Goal: Transaction & Acquisition: Register for event/course

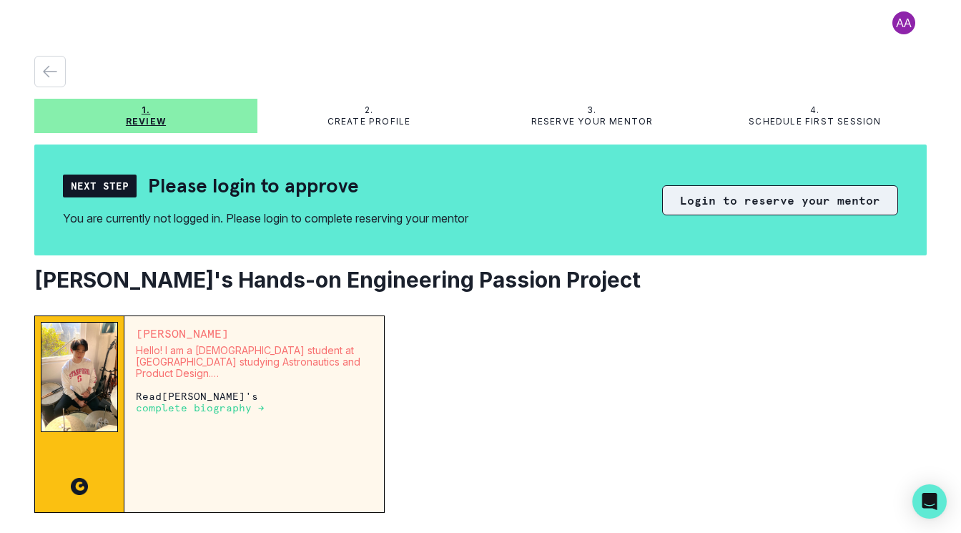
click at [731, 200] on button "Login to reserve your mentor" at bounding box center [780, 200] width 236 height 30
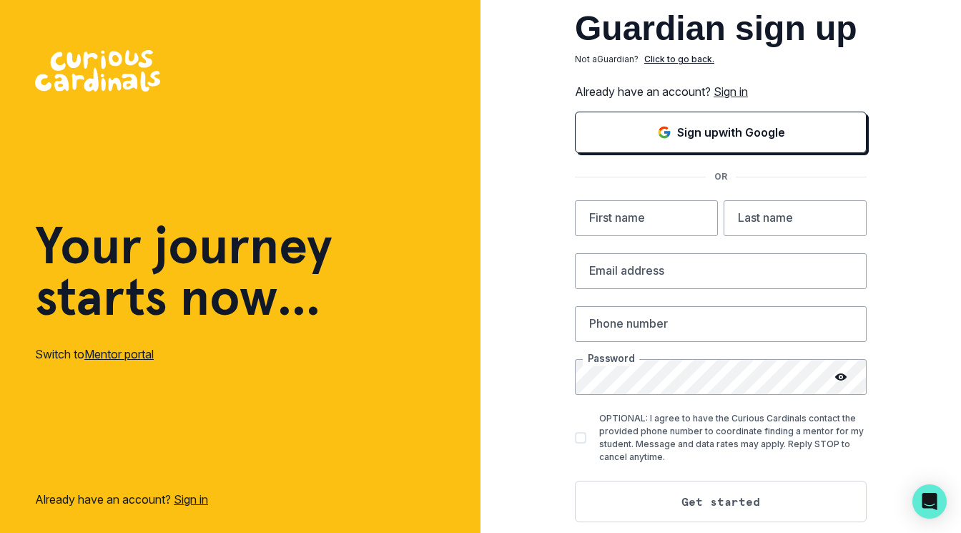
click at [734, 90] on link "Sign in" at bounding box center [731, 91] width 34 height 14
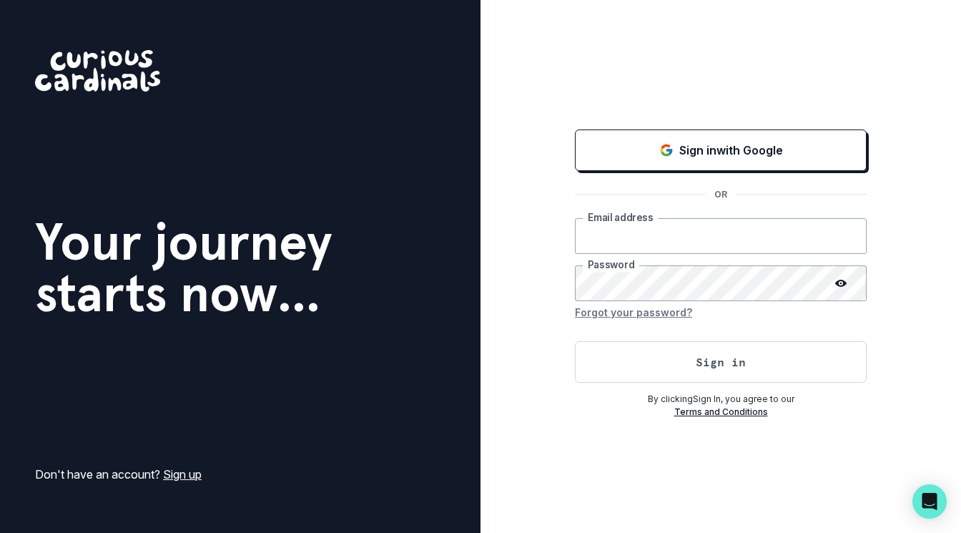
type input "[PERSON_NAME][EMAIL_ADDRESS][PERSON_NAME][DOMAIN_NAME]"
click at [721, 361] on button "Sign in" at bounding box center [721, 361] width 292 height 41
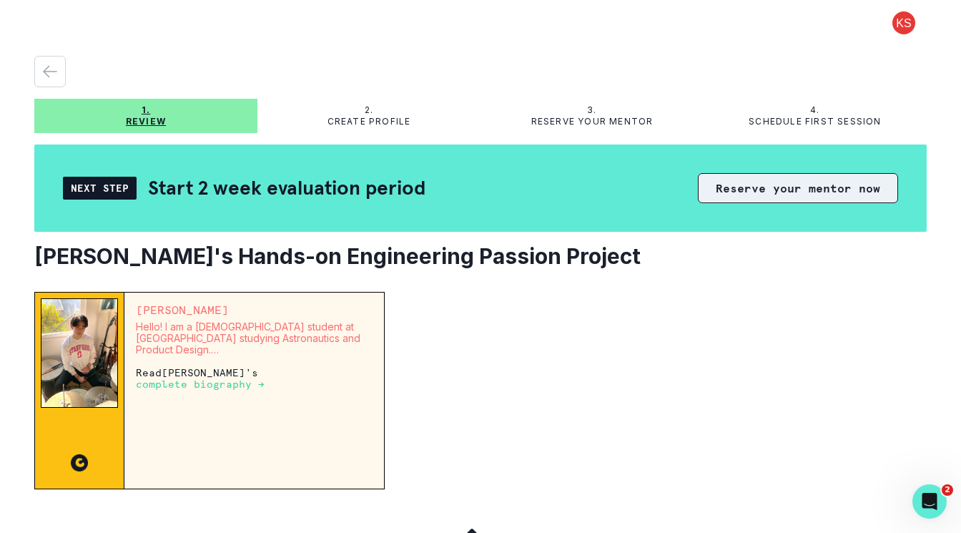
click at [725, 185] on button "Reserve your mentor now" at bounding box center [798, 188] width 200 height 30
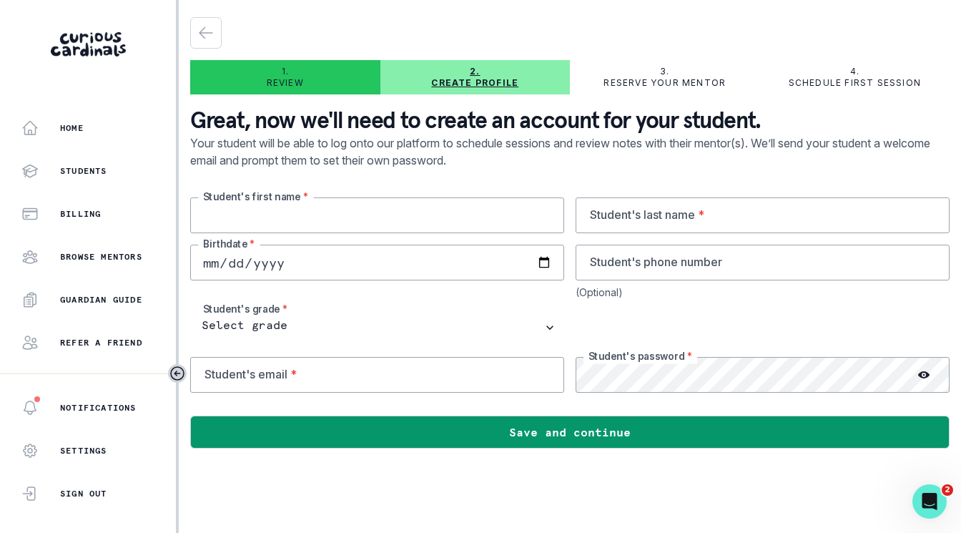
click at [406, 209] on input "text" at bounding box center [377, 215] width 374 height 36
type input "[PERSON_NAME]"
type input "Vila"
click at [215, 268] on input "date" at bounding box center [377, 263] width 374 height 36
click at [242, 268] on input "date" at bounding box center [377, 263] width 374 height 36
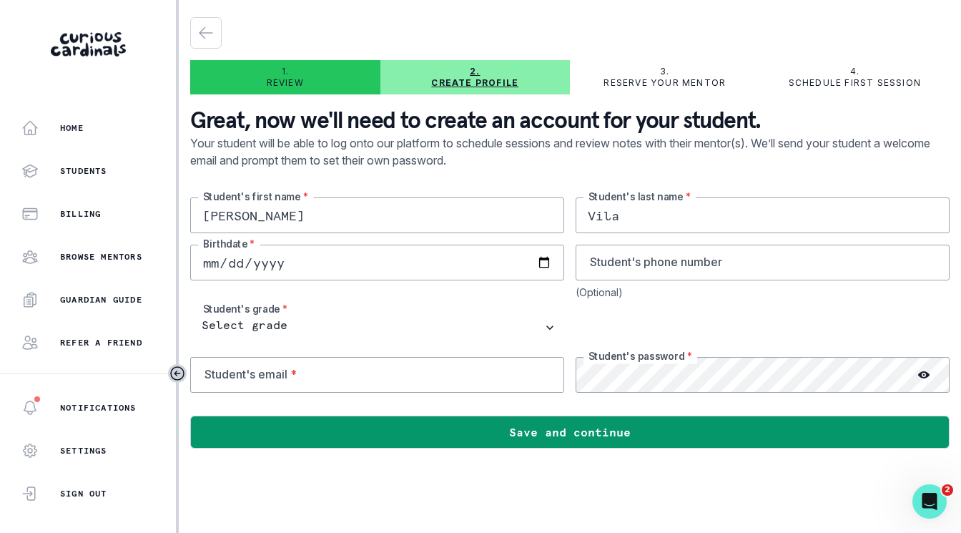
click at [273, 264] on input "date" at bounding box center [377, 263] width 374 height 36
type input "0001-03-27"
type input "[DATE]"
click at [343, 293] on div "[DEMOGRAPHIC_DATA] Birthdate *" at bounding box center [377, 272] width 374 height 54
click at [700, 268] on input "tel" at bounding box center [763, 263] width 374 height 36
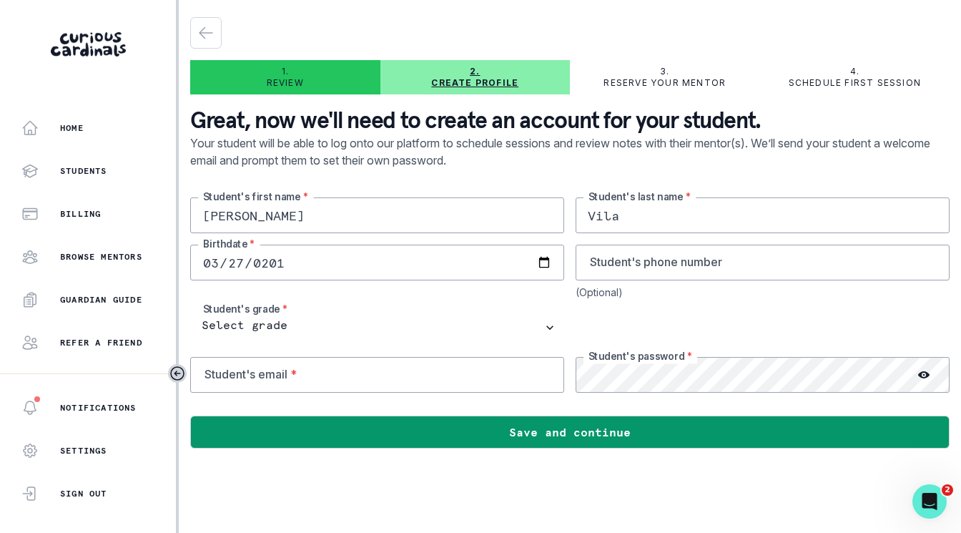
click at [397, 290] on div "[DEMOGRAPHIC_DATA] Birthdate *" at bounding box center [377, 272] width 374 height 54
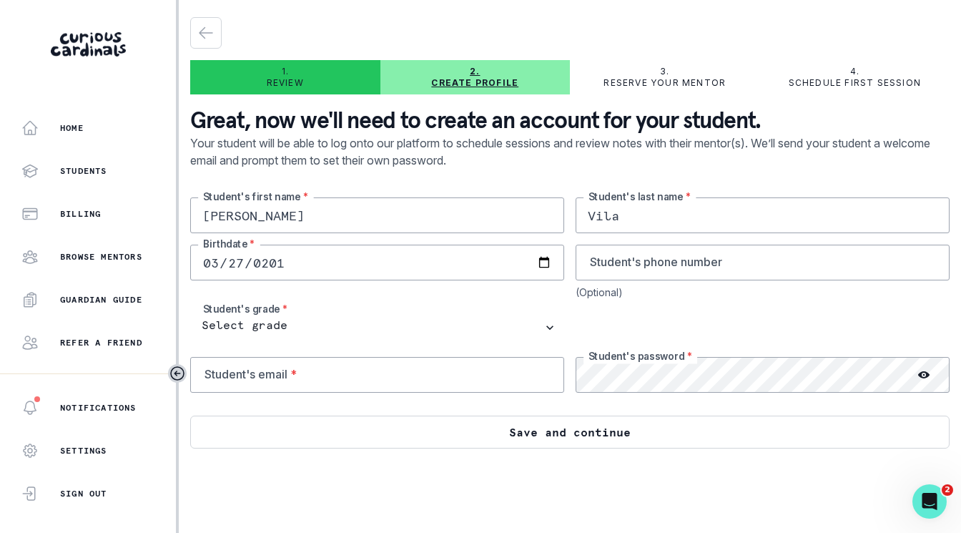
click at [424, 436] on button "Save and continue" at bounding box center [570, 432] width 760 height 33
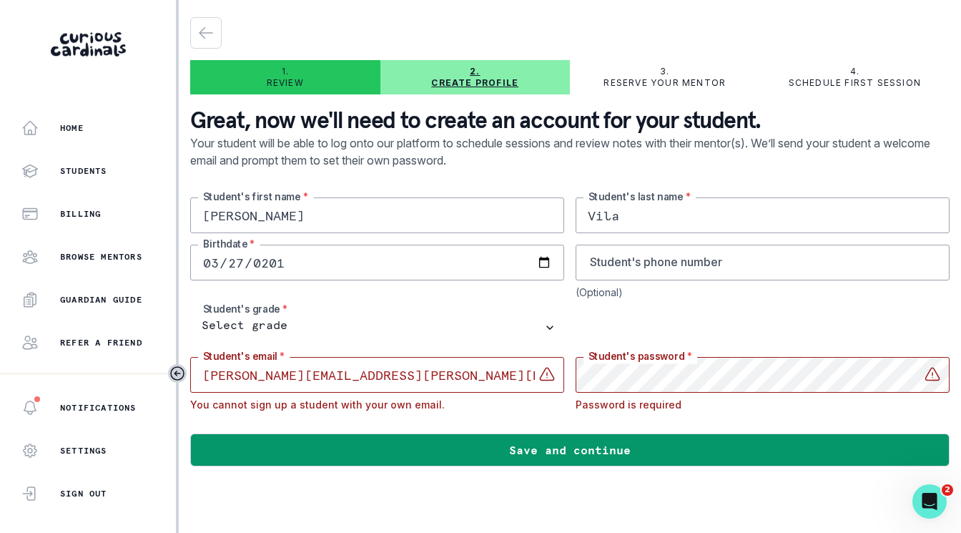
type input "[PERSON_NAME][EMAIL_ADDRESS][PERSON_NAME][DOMAIN_NAME]"
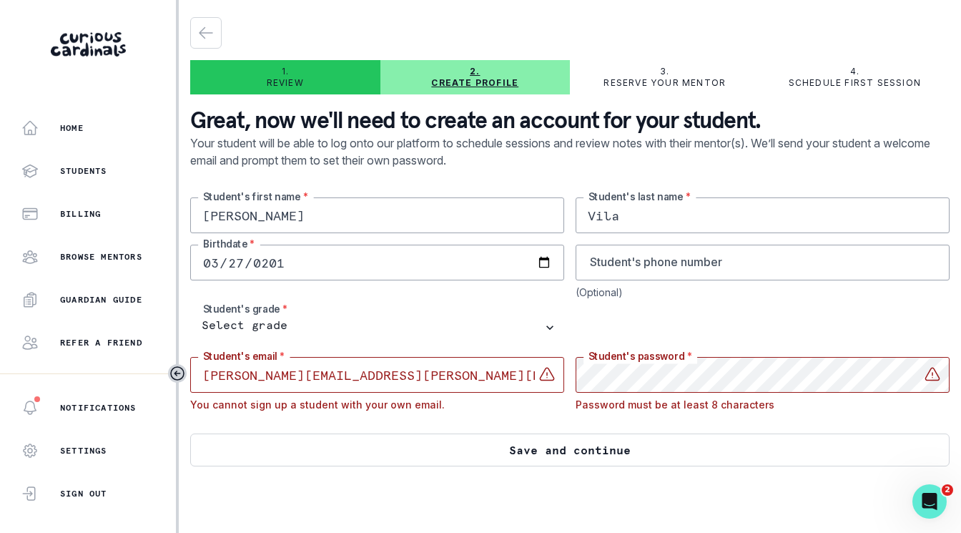
click at [650, 447] on button "Save and continue" at bounding box center [570, 450] width 760 height 33
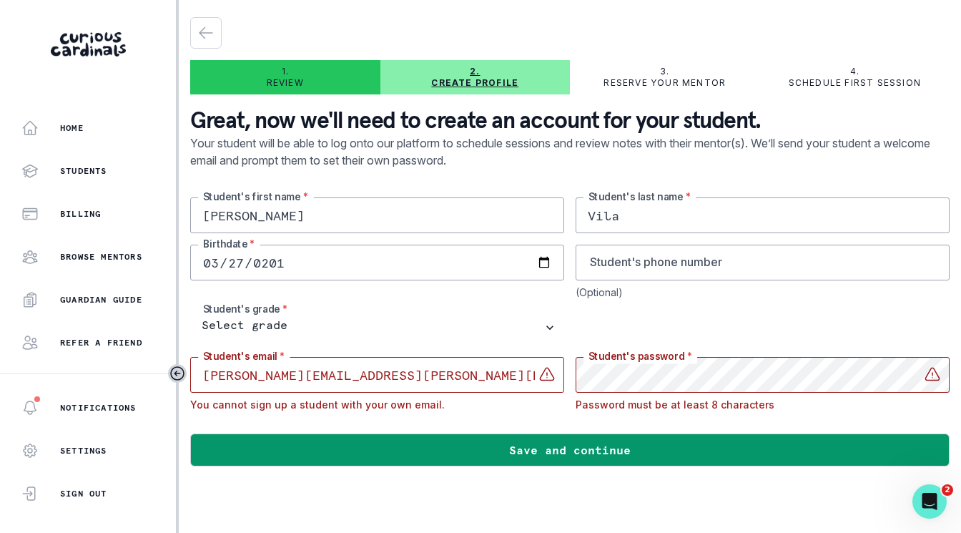
click at [424, 369] on input "[PERSON_NAME][EMAIL_ADDRESS][PERSON_NAME][DOMAIN_NAME]" at bounding box center [377, 375] width 374 height 36
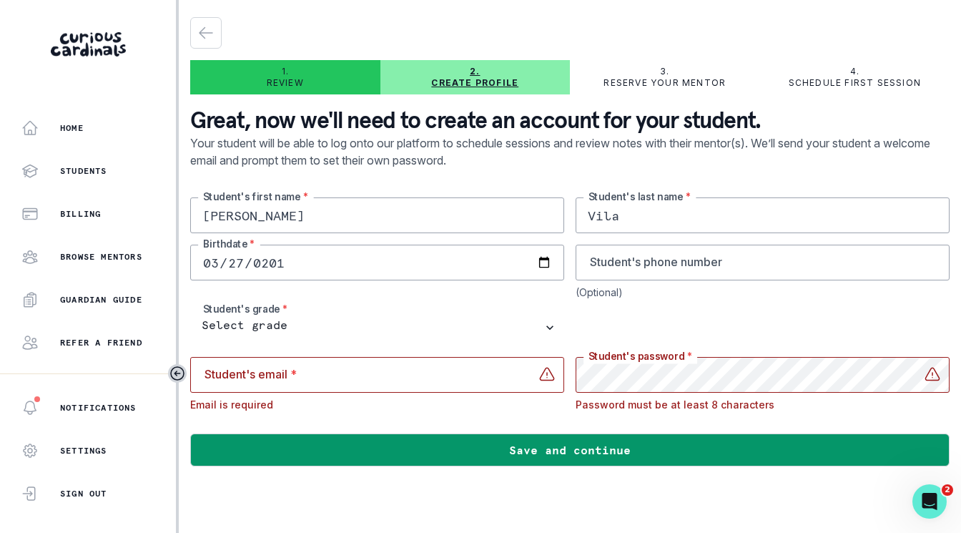
click at [618, 395] on div "Student's password * Password must be at least 8 characters" at bounding box center [763, 384] width 374 height 54
click at [400, 383] on input "email" at bounding box center [377, 375] width 374 height 36
click at [399, 383] on input "email" at bounding box center [377, 375] width 374 height 36
click at [478, 433] on div at bounding box center [570, 422] width 760 height 23
click at [105, 290] on button "Guardian Guide" at bounding box center [88, 299] width 176 height 29
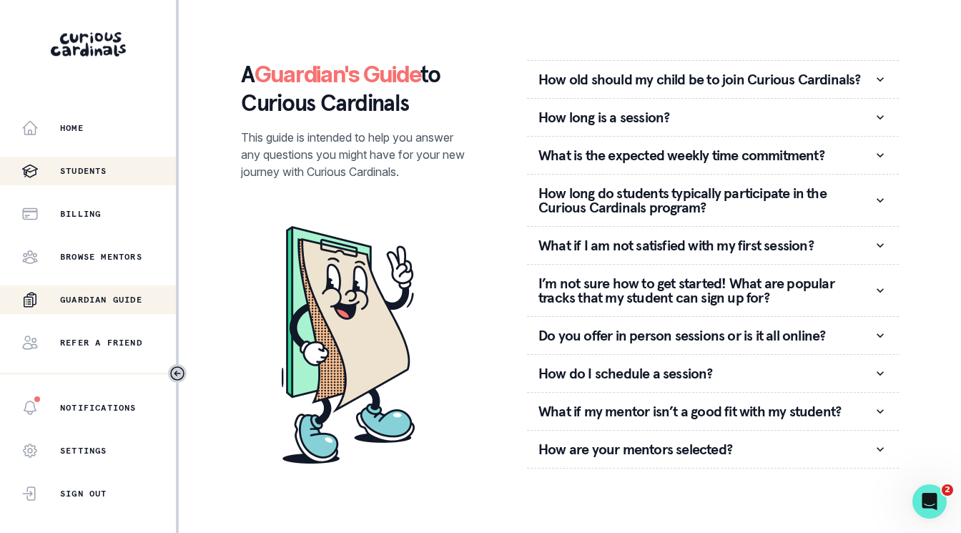
click at [101, 165] on div "Students" at bounding box center [98, 170] width 155 height 17
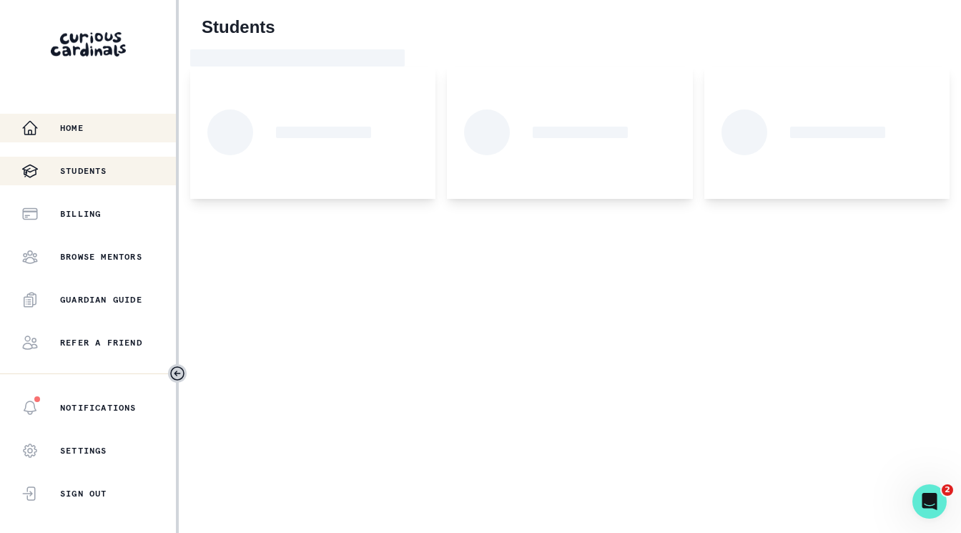
click at [97, 129] on div "Home" at bounding box center [98, 127] width 155 height 17
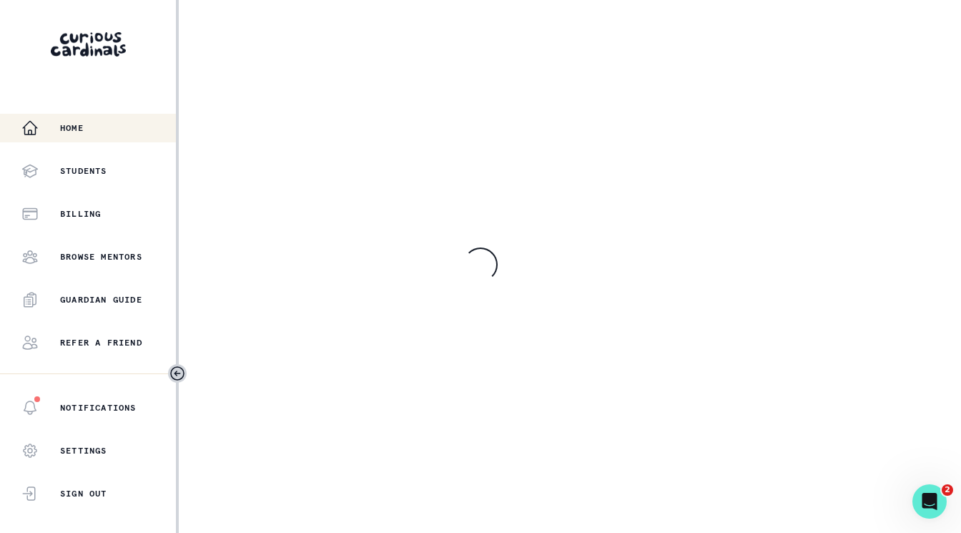
click at [114, 2] on div at bounding box center [88, 34] width 176 height 68
